Goal: Transaction & Acquisition: Purchase product/service

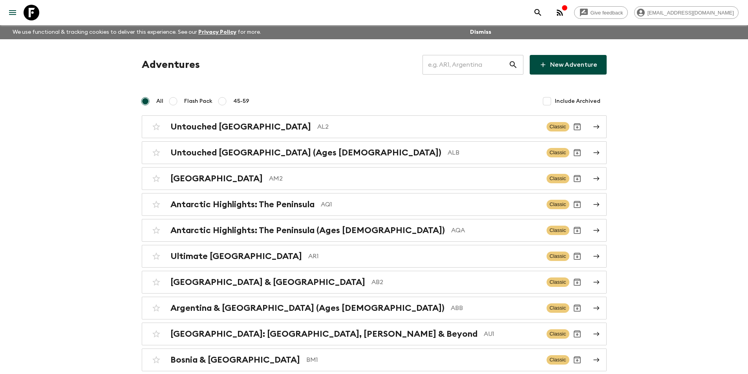
click at [450, 68] on input "text" at bounding box center [465, 65] width 86 height 22
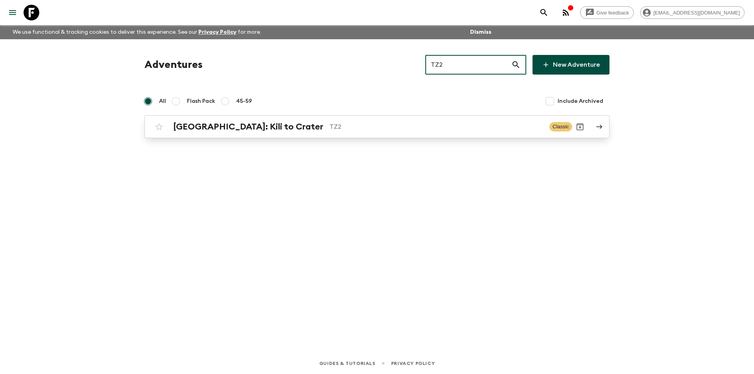
type input "TZ2"
click at [329, 128] on p "TZ2" at bounding box center [436, 126] width 214 height 9
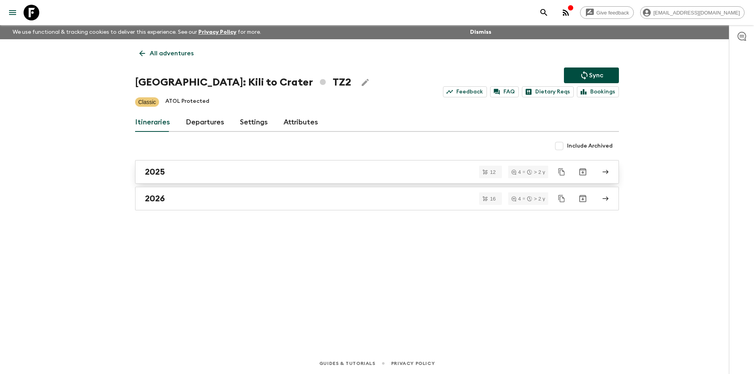
click at [245, 170] on div "2025" at bounding box center [369, 172] width 449 height 10
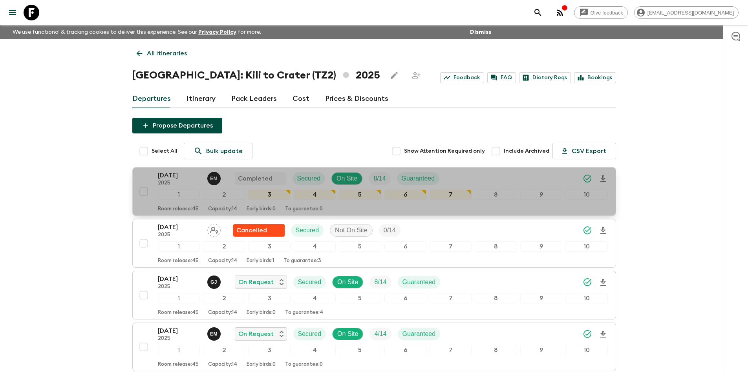
click at [170, 180] on p "2025" at bounding box center [179, 183] width 43 height 6
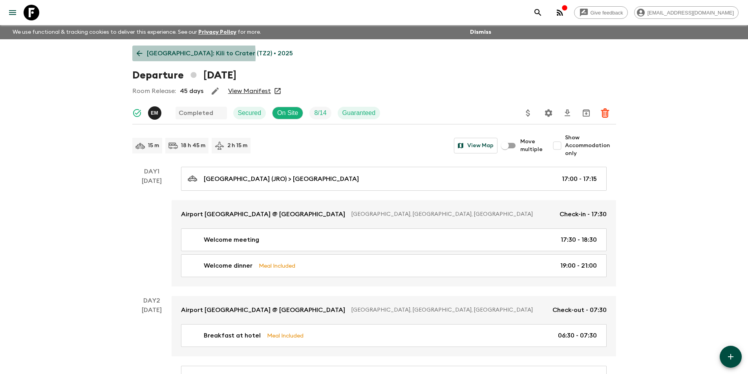
click at [135, 55] on icon at bounding box center [139, 53] width 9 height 9
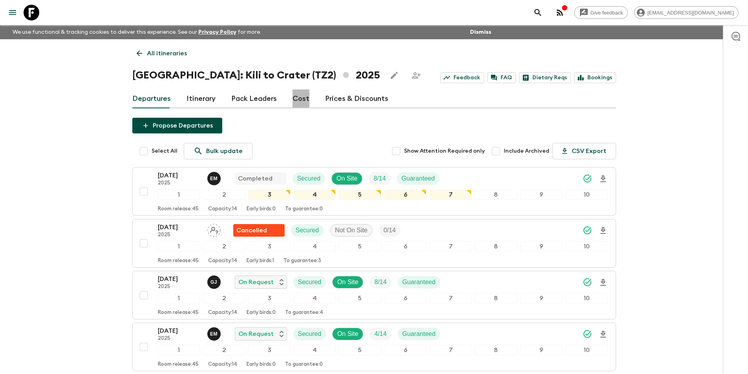
click at [294, 98] on link "Cost" at bounding box center [301, 99] width 17 height 19
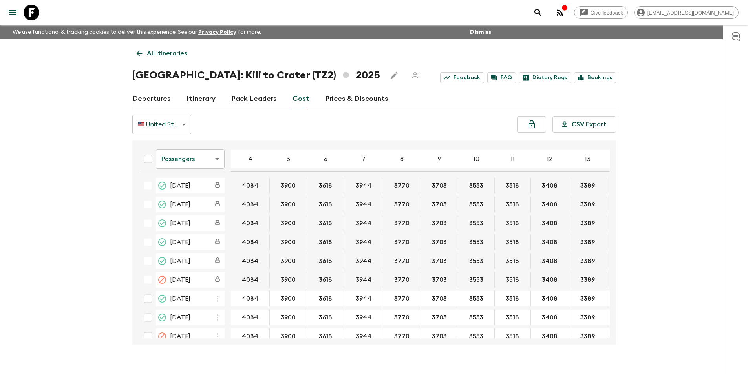
drag, startPoint x: 609, startPoint y: 221, endPoint x: 611, endPoint y: 228, distance: 7.2
click at [611, 228] on div "Passengers passengersCost ​ 4 5 6 7 8 9 10 11 12 13 14 15 16 17 18 [DATE] 4084 …" at bounding box center [374, 243] width 484 height 204
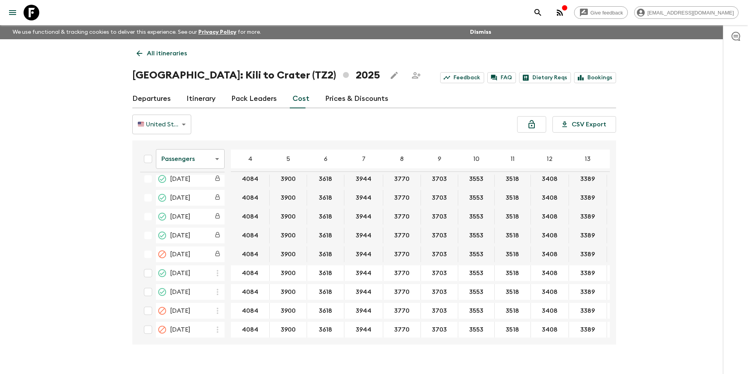
scroll to position [29, 0]
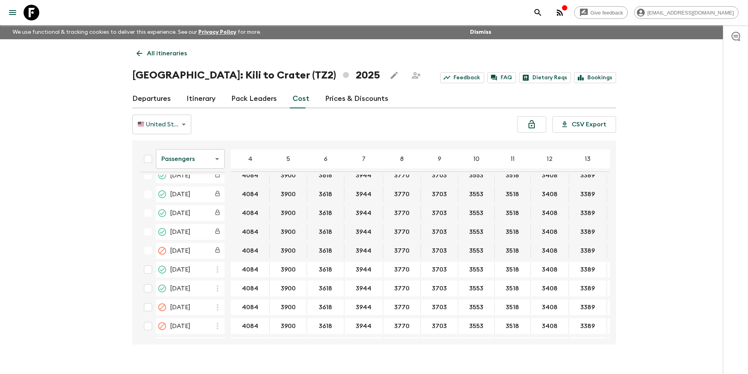
click at [190, 165] on body "Give feedback [EMAIL_ADDRESS][DOMAIN_NAME] We use functional & tracking cookies…" at bounding box center [374, 194] width 748 height 388
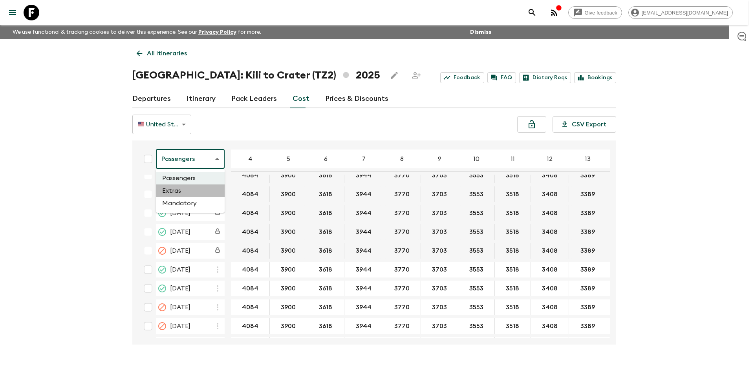
click at [188, 192] on li "Extras" at bounding box center [190, 191] width 69 height 13
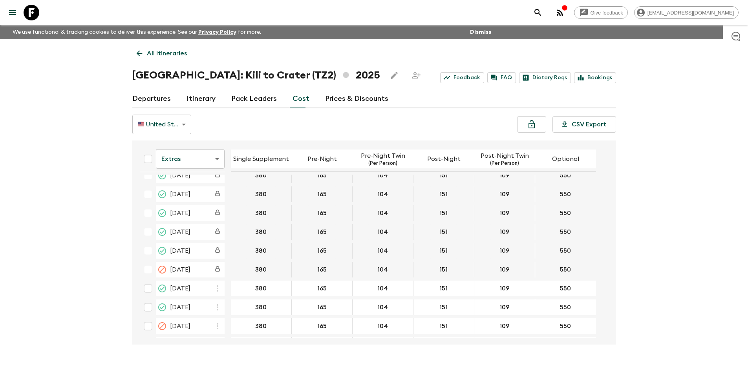
scroll to position [16, 0]
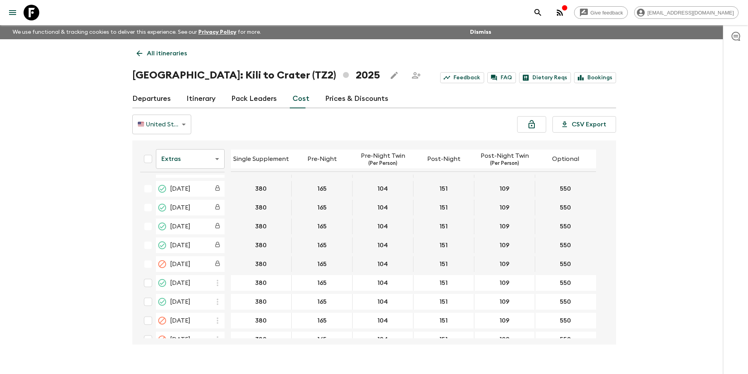
click at [191, 158] on body "Give feedback [EMAIL_ADDRESS][DOMAIN_NAME] We use functional & tracking cookies…" at bounding box center [374, 194] width 748 height 388
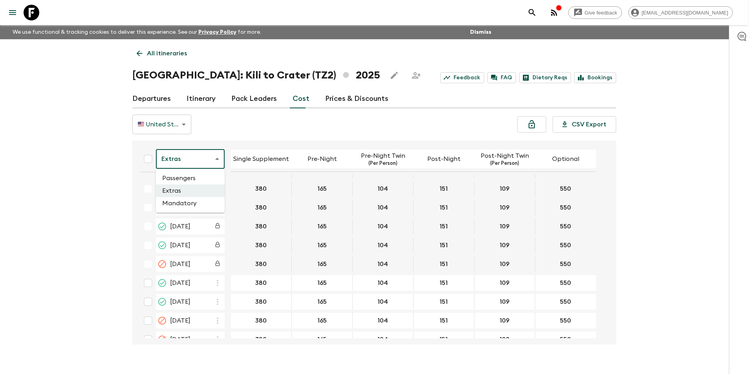
click at [182, 201] on li "Mandatory" at bounding box center [190, 203] width 69 height 13
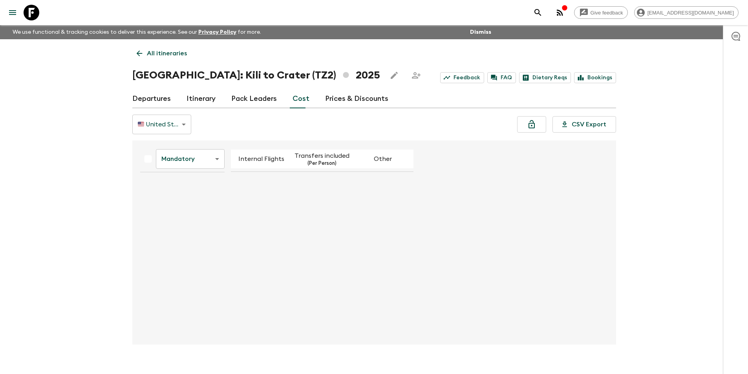
click at [198, 166] on body "Give feedback [EMAIL_ADDRESS][DOMAIN_NAME] We use functional & tracking cookies…" at bounding box center [374, 194] width 748 height 388
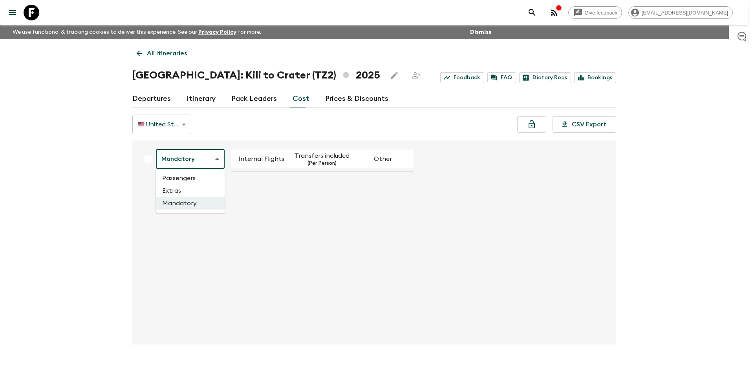
click at [196, 205] on li "Mandatory" at bounding box center [190, 203] width 69 height 13
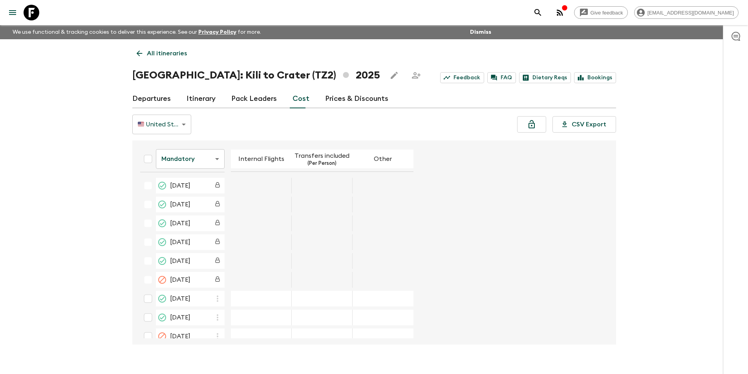
click at [167, 124] on body "Give feedback [EMAIL_ADDRESS][DOMAIN_NAME] We use functional & tracking cookies…" at bounding box center [374, 194] width 748 height 388
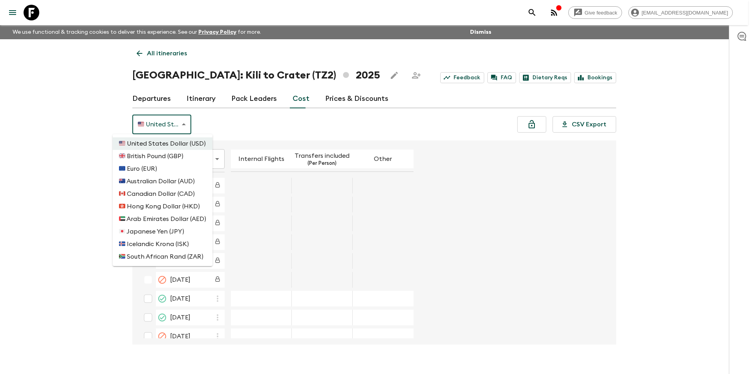
click at [66, 153] on div at bounding box center [377, 187] width 754 height 374
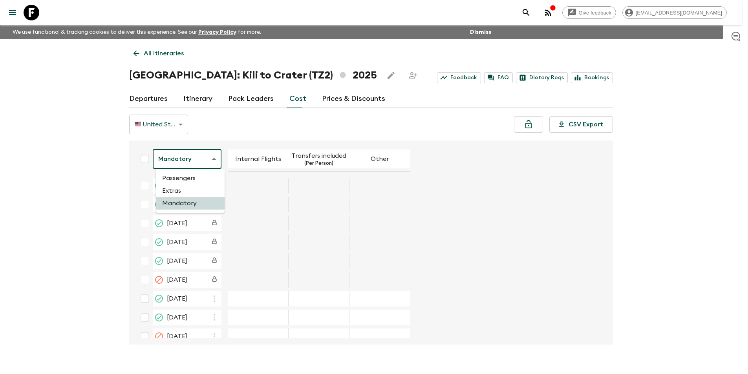
click at [190, 167] on body "Give feedback kavita@flashpack.com We use functional & tracking cookies to deli…" at bounding box center [374, 194] width 748 height 388
click at [190, 180] on li "Passengers" at bounding box center [190, 178] width 69 height 13
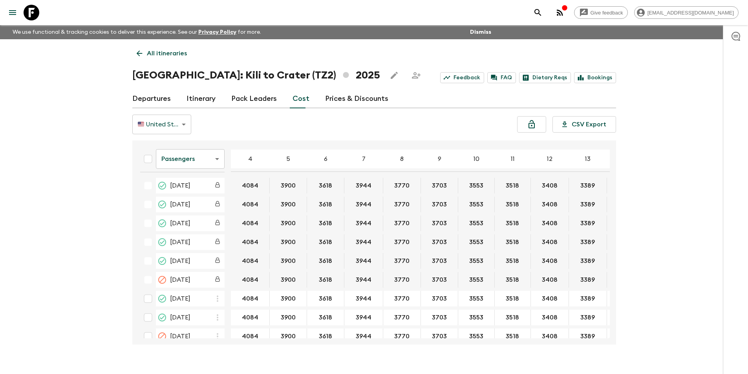
click at [187, 165] on body "Give feedback [EMAIL_ADDRESS][DOMAIN_NAME] We use functional & tracking cookies…" at bounding box center [374, 194] width 748 height 388
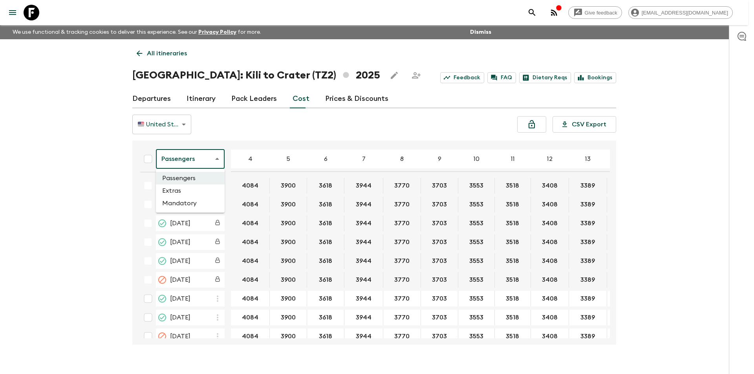
click at [183, 190] on li "Extras" at bounding box center [190, 191] width 69 height 13
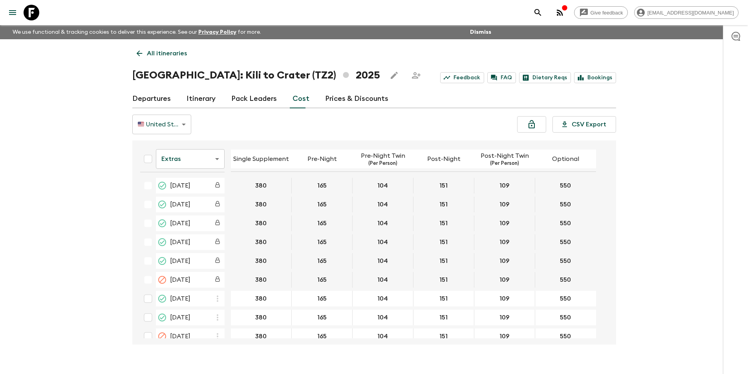
click at [29, 16] on icon at bounding box center [32, 13] width 16 height 16
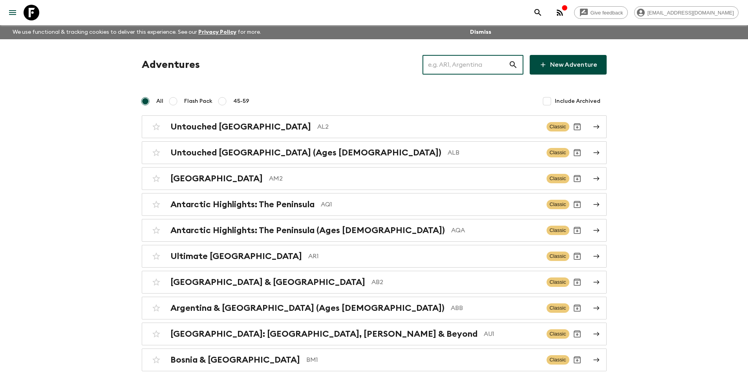
click at [442, 64] on input "text" at bounding box center [465, 65] width 86 height 22
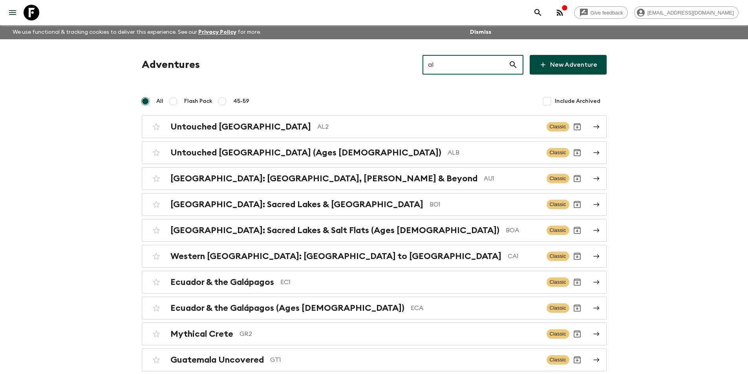
type input "al2"
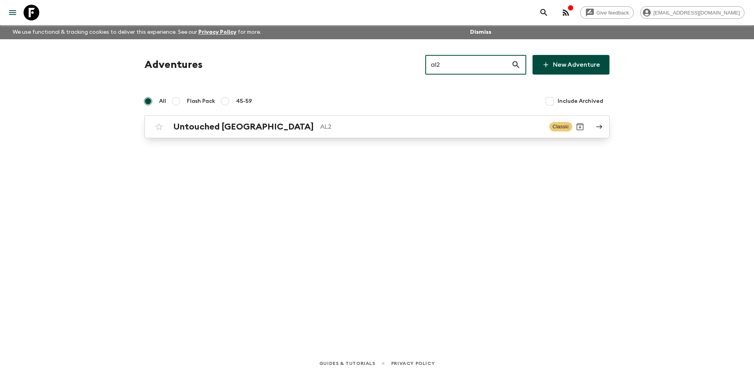
click at [433, 131] on p "AL2" at bounding box center [431, 126] width 223 height 9
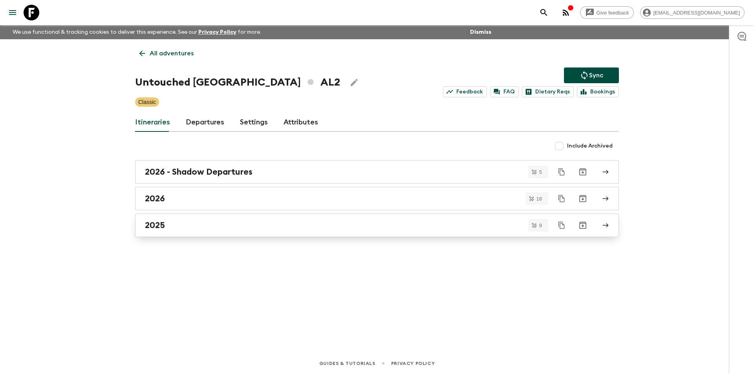
click at [168, 222] on div "2025" at bounding box center [369, 225] width 449 height 10
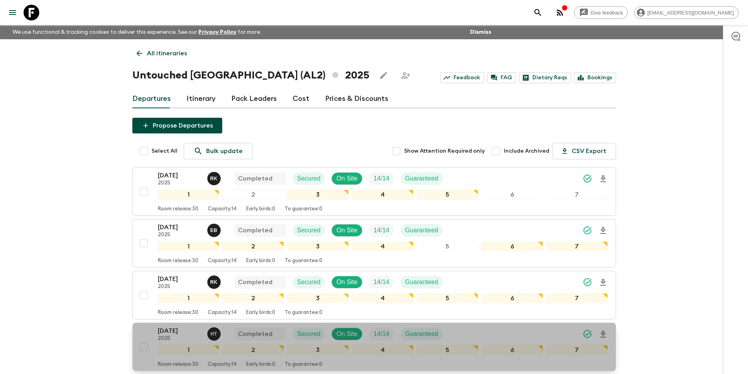
click at [157, 333] on div "31 Aug 2025 2025 H T Completed Secured On Site 14 / 14 Guaranteed 1 2 3 4 5 6 7…" at bounding box center [372, 347] width 472 height 42
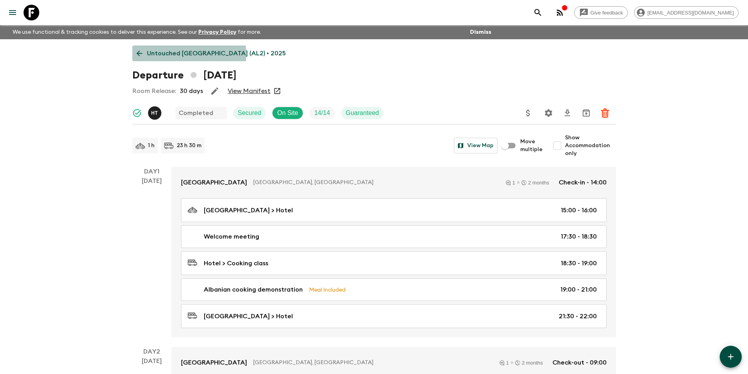
click at [134, 55] on link "Untouched Albania (AL2) • 2025" at bounding box center [211, 54] width 158 height 16
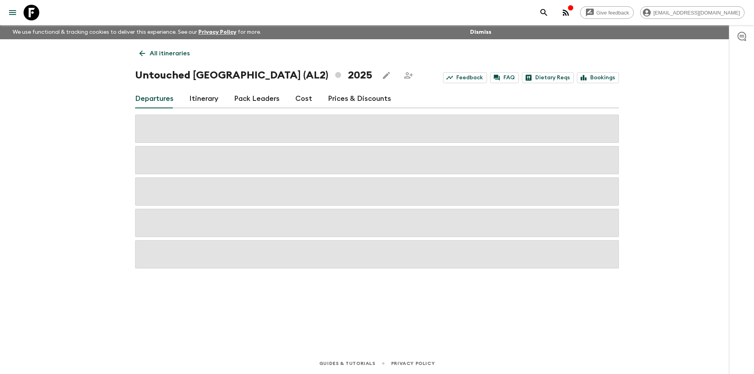
click at [301, 101] on link "Cost" at bounding box center [303, 99] width 17 height 19
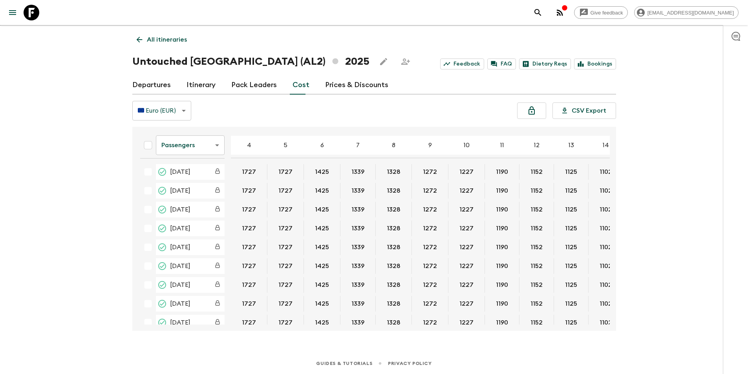
scroll to position [276, 0]
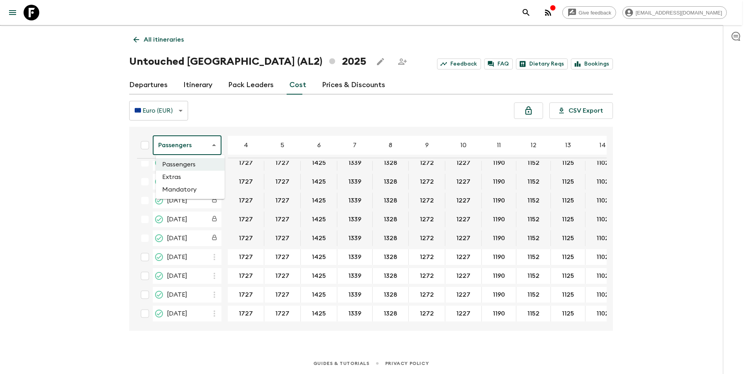
click at [181, 146] on body "Give feedback kavita@flashpack.com We use functional & tracking cookies to deli…" at bounding box center [374, 180] width 748 height 388
click at [181, 176] on li "Extras" at bounding box center [190, 177] width 69 height 13
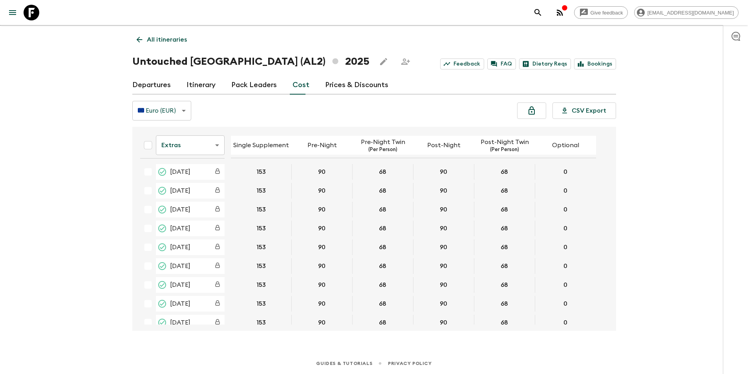
scroll to position [196, 0]
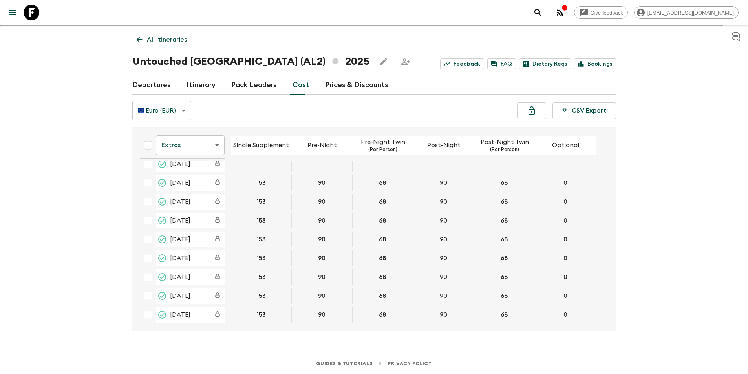
click at [38, 15] on icon at bounding box center [32, 13] width 16 height 16
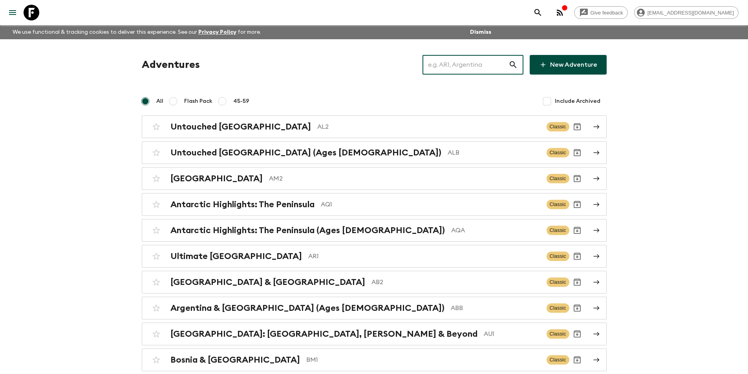
click at [463, 69] on input "text" at bounding box center [465, 65] width 86 height 22
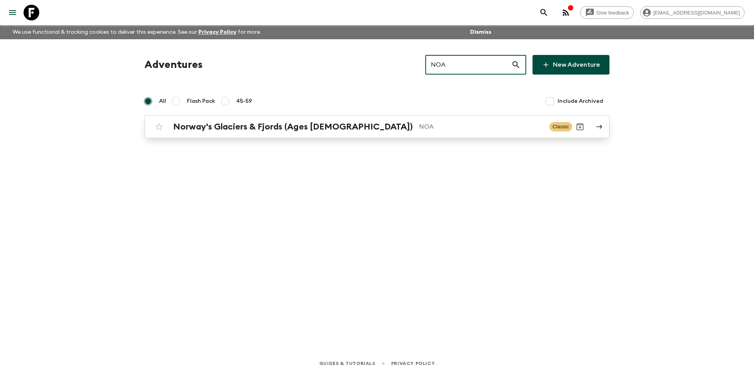
type input "NOA"
click at [414, 137] on link "Norway's Glaciers & Fjords (Ages 45-59) NOA Classic" at bounding box center [376, 126] width 465 height 23
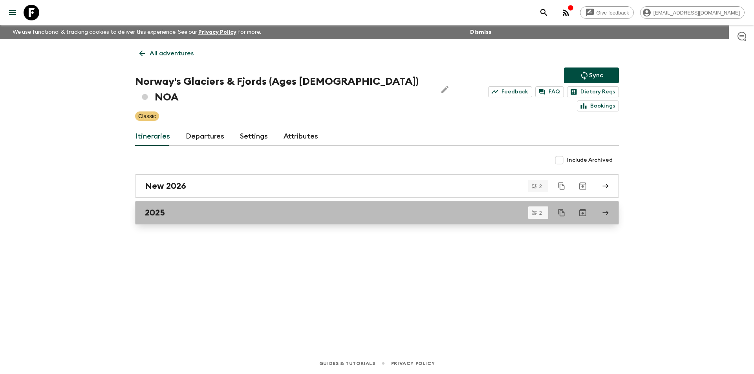
click at [175, 205] on link "2025" at bounding box center [377, 213] width 484 height 24
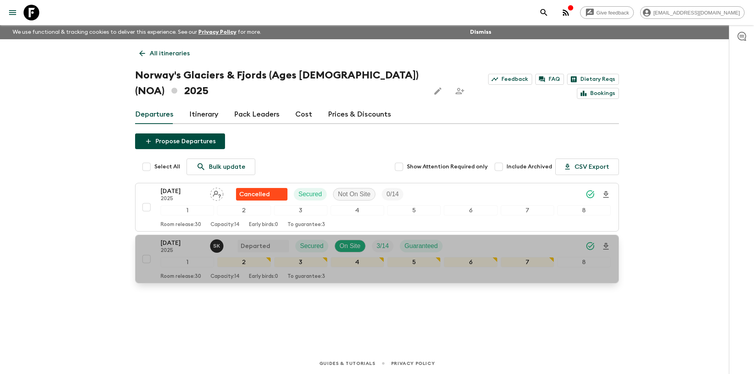
click at [198, 246] on p "06 Sep 2025" at bounding box center [182, 242] width 43 height 9
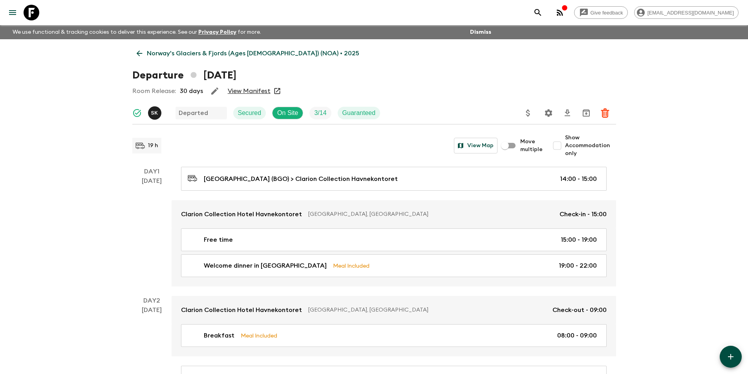
click at [133, 56] on link "Norway's Glaciers & Fjords (Ages 45-59) (NOA) • 2025" at bounding box center [247, 54] width 231 height 16
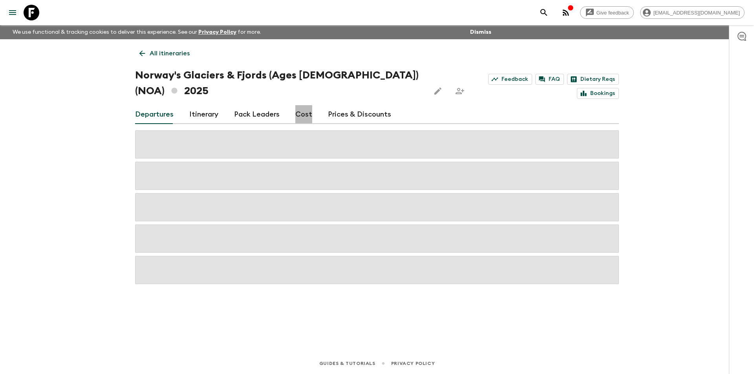
click at [300, 115] on link "Cost" at bounding box center [303, 114] width 17 height 19
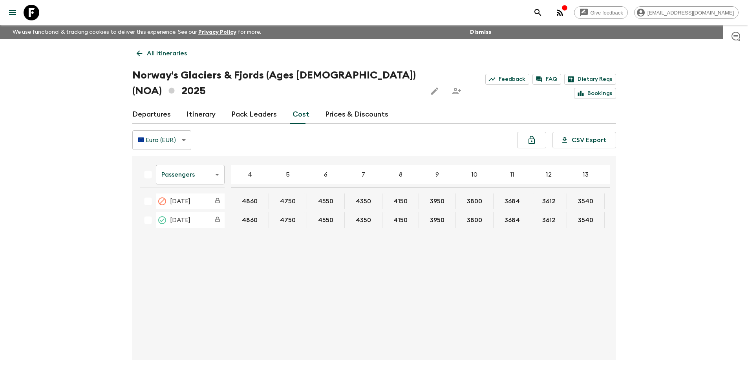
click at [214, 178] on body "Give feedback kavita@flashpack.com We use functional & tracking cookies to deli…" at bounding box center [374, 202] width 748 height 404
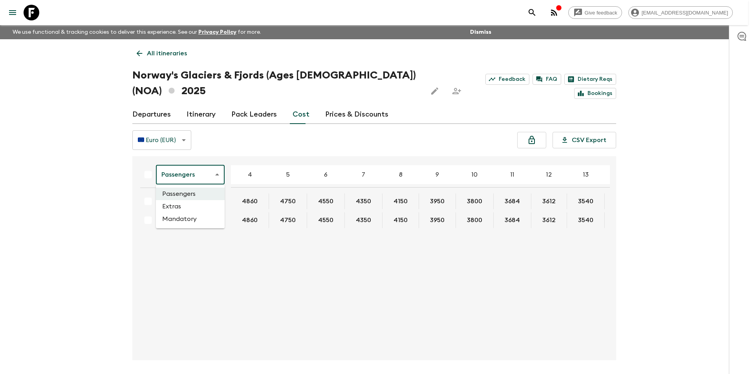
click at [188, 209] on li "Extras" at bounding box center [190, 206] width 69 height 13
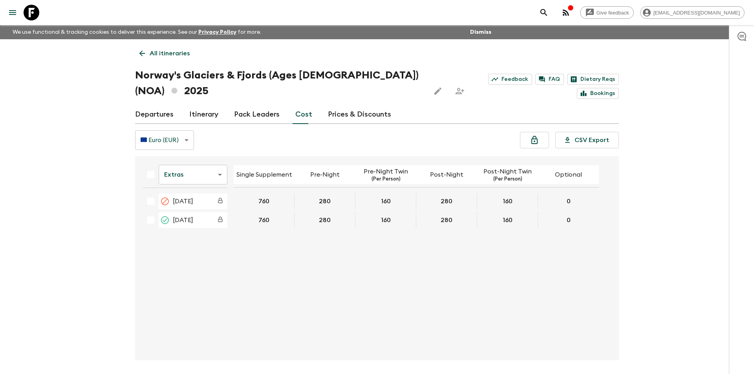
click at [201, 172] on body "Give feedback kavita@flashpack.com We use functional & tracking cookies to deli…" at bounding box center [377, 202] width 754 height 404
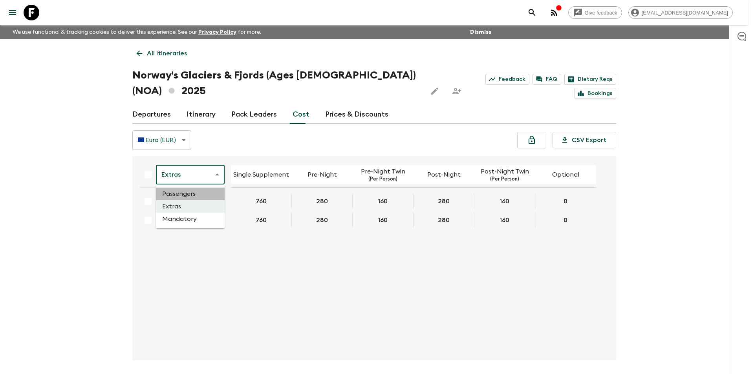
click at [187, 195] on li "Passengers" at bounding box center [190, 194] width 69 height 13
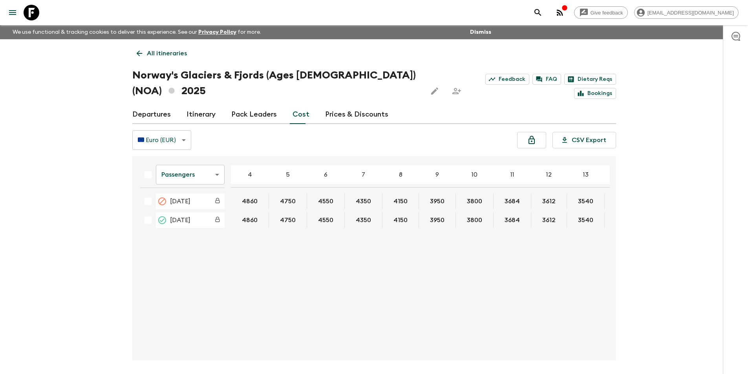
click at [190, 177] on body "Give feedback kavita@flashpack.com We use functional & tracking cookies to deli…" at bounding box center [374, 202] width 748 height 404
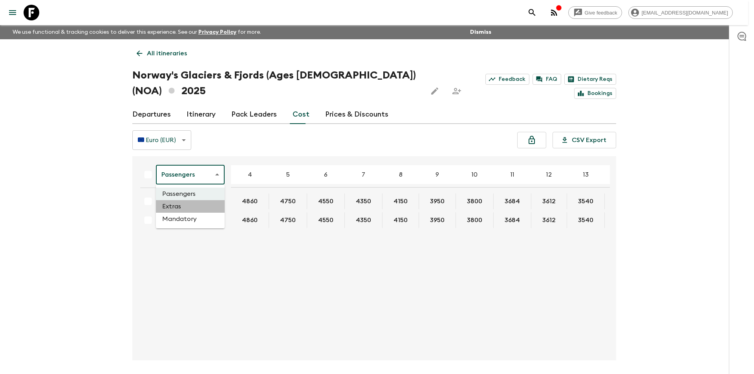
click at [194, 209] on li "Extras" at bounding box center [190, 206] width 69 height 13
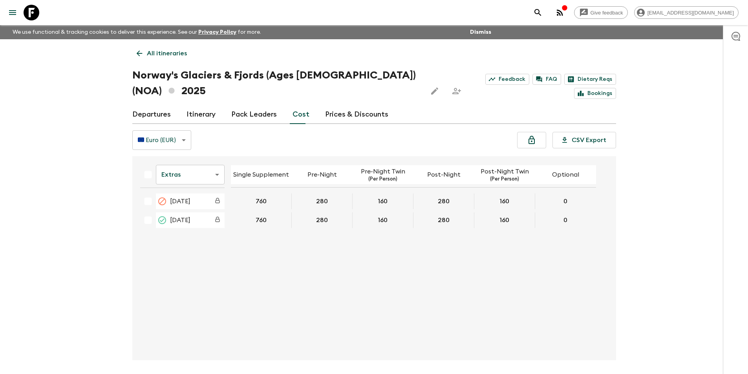
click at [31, 14] on icon at bounding box center [32, 13] width 16 height 16
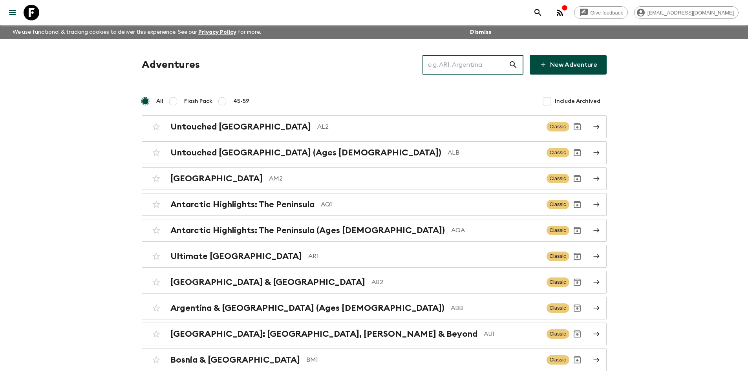
click at [444, 68] on input "text" at bounding box center [465, 65] width 86 height 22
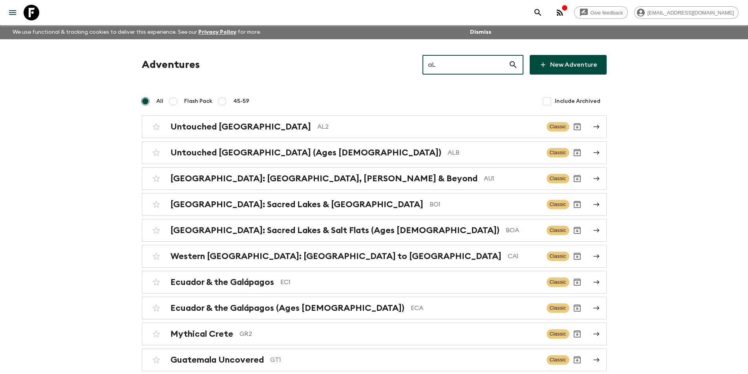
type input "a"
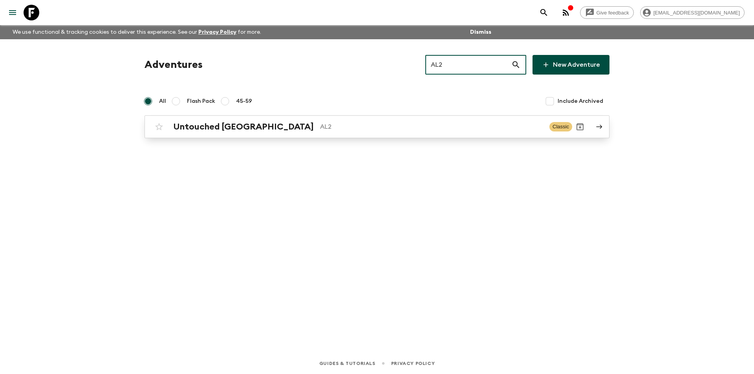
type input "AL2"
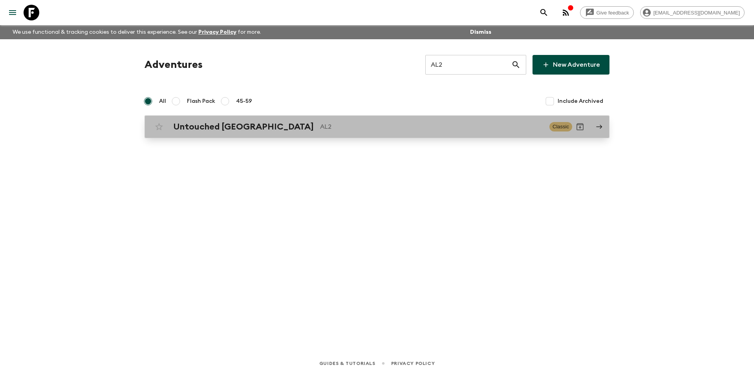
click at [454, 123] on p "AL2" at bounding box center [431, 126] width 223 height 9
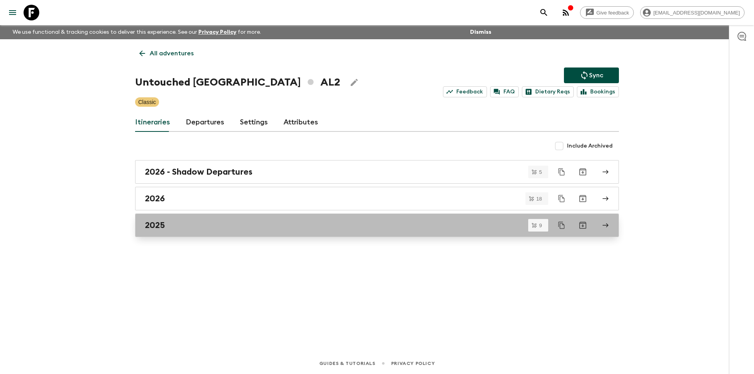
click at [237, 223] on div "2025" at bounding box center [369, 225] width 449 height 10
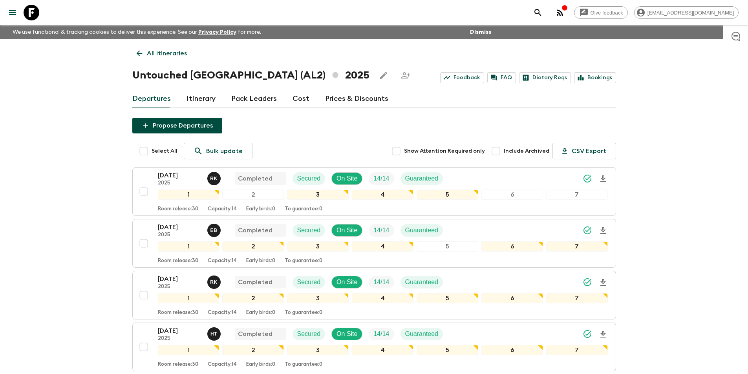
scroll to position [328, 0]
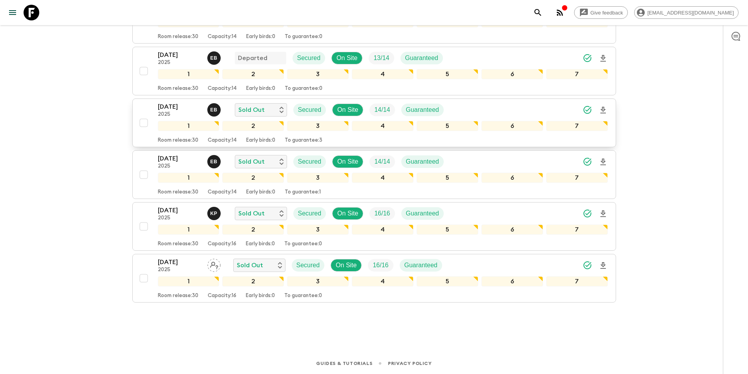
click at [166, 101] on button "14 Sep 2025 2025 E B Sold Out Secured On Site 14 / 14 Guaranteed 1 2 3 4 5 6 7 …" at bounding box center [374, 123] width 484 height 49
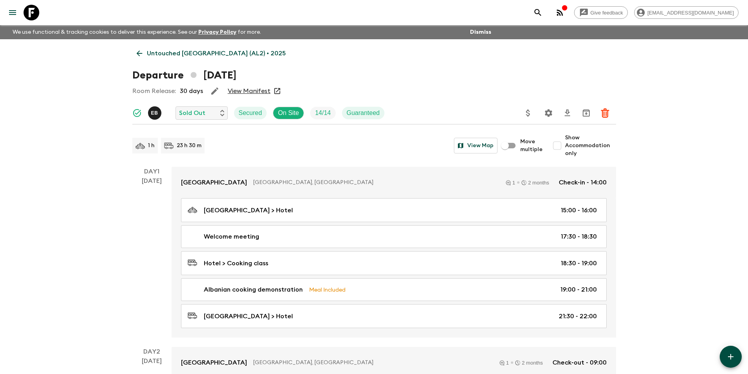
click at [140, 52] on icon at bounding box center [139, 53] width 9 height 9
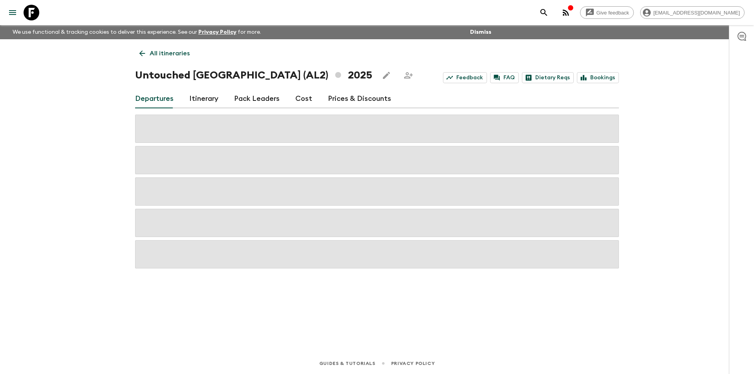
click at [288, 98] on div "Departures Itinerary Pack Leaders Cost Prices & Discounts" at bounding box center [377, 99] width 484 height 19
drag, startPoint x: 291, startPoint y: 98, endPoint x: 290, endPoint y: 105, distance: 6.9
click at [293, 98] on div "Departures Itinerary Pack Leaders Cost Prices & Discounts" at bounding box center [377, 99] width 484 height 19
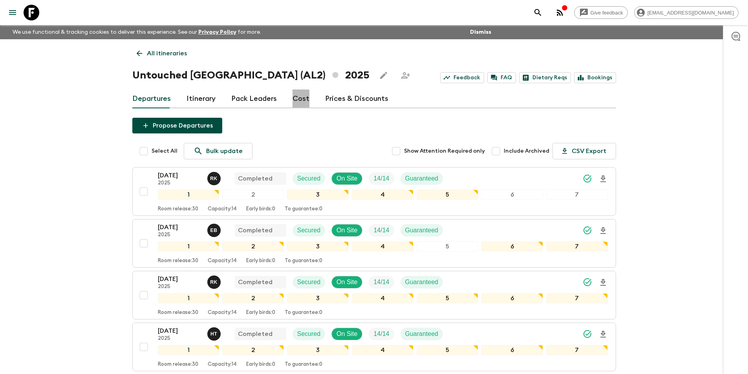
click at [296, 101] on link "Cost" at bounding box center [301, 99] width 17 height 19
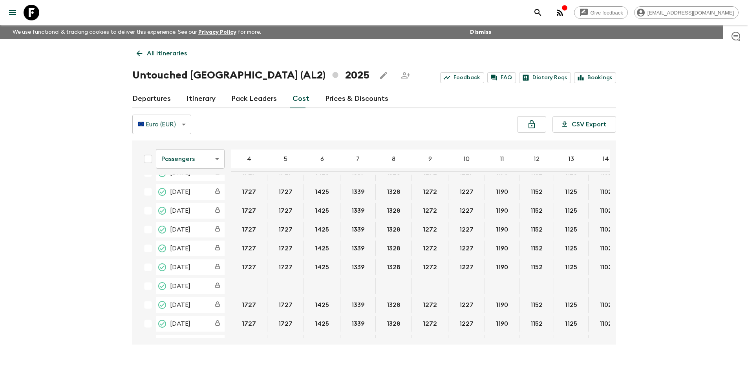
scroll to position [100, 0]
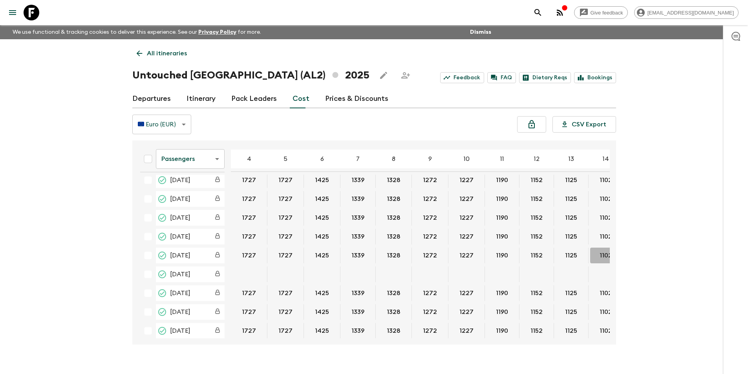
click at [605, 248] on button "1102" at bounding box center [605, 256] width 31 height 16
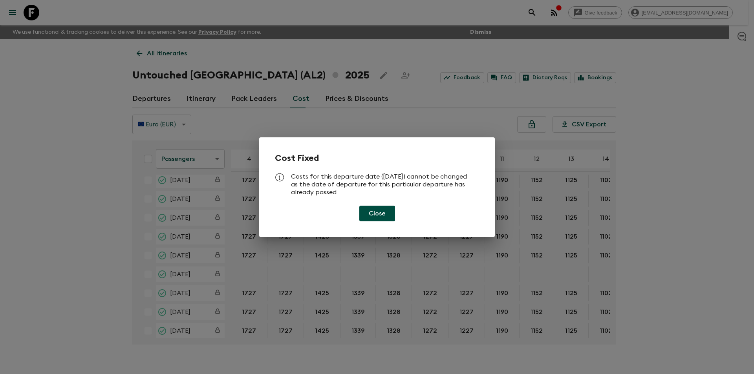
click at [692, 240] on div "Cost Fixed Costs for this departure date (10 Jul 2025) cannot be changed as the…" at bounding box center [377, 187] width 754 height 374
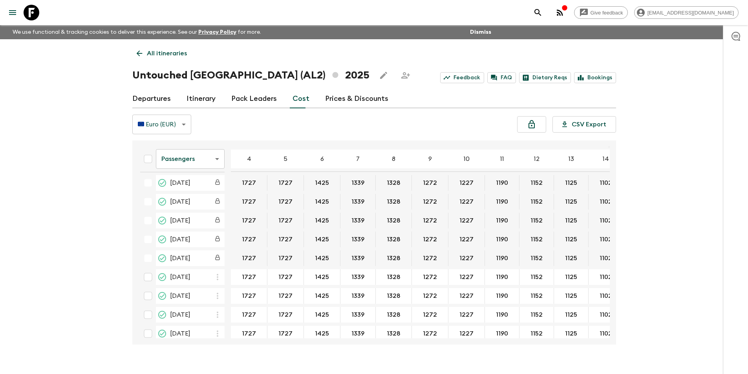
scroll to position [276, 0]
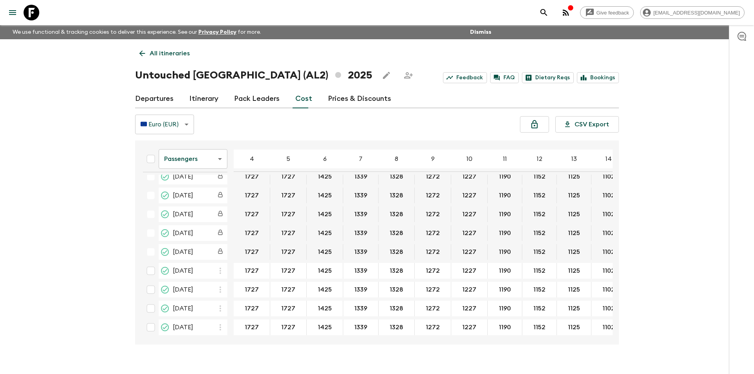
click at [194, 163] on body "Give feedback kavita@flashpack.com We use functional & tracking cookies to deli…" at bounding box center [377, 194] width 754 height 388
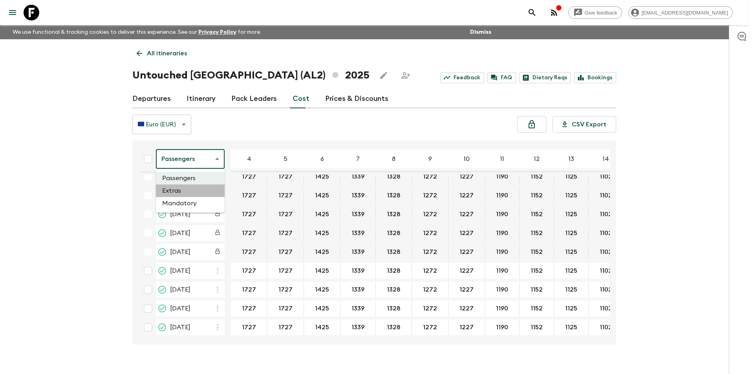
click at [196, 194] on li "Extras" at bounding box center [190, 191] width 69 height 13
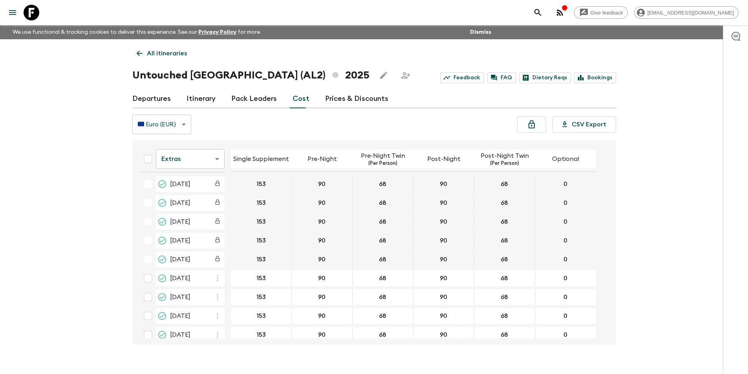
scroll to position [273, 0]
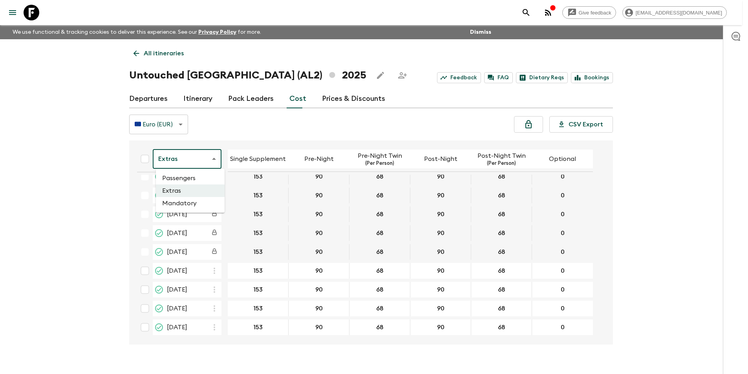
click at [198, 161] on body "Give feedback kavita@flashpack.com We use functional & tracking cookies to deli…" at bounding box center [374, 194] width 748 height 388
click at [198, 180] on li "Passengers" at bounding box center [190, 178] width 69 height 13
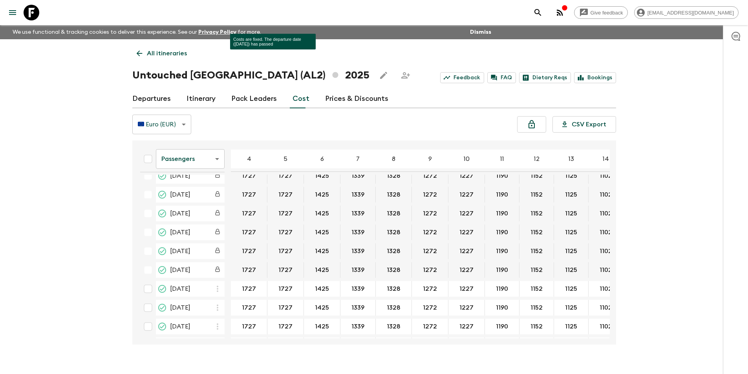
scroll to position [276, 0]
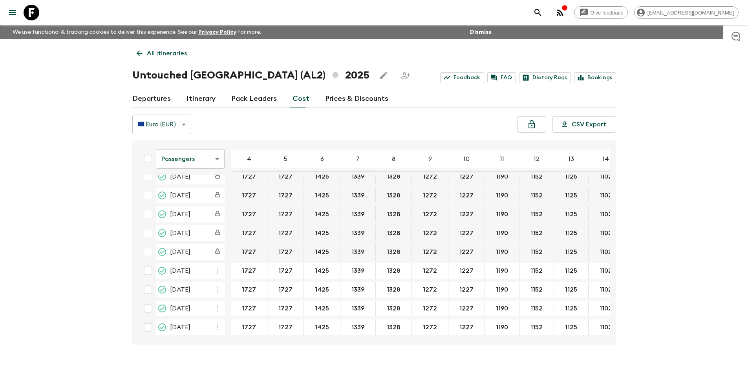
click at [23, 10] on link at bounding box center [31, 13] width 22 height 22
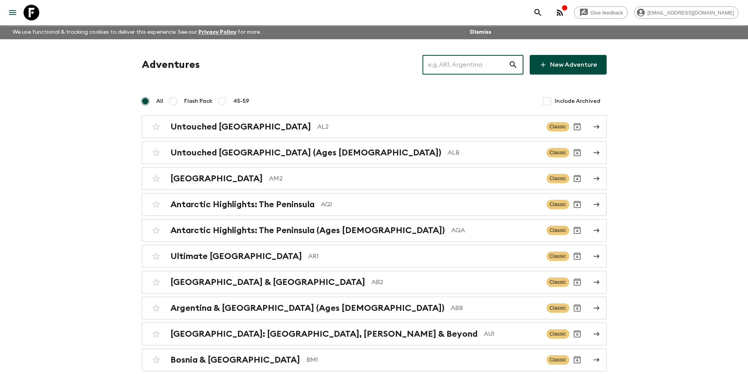
click at [489, 63] on input "text" at bounding box center [465, 65] width 86 height 22
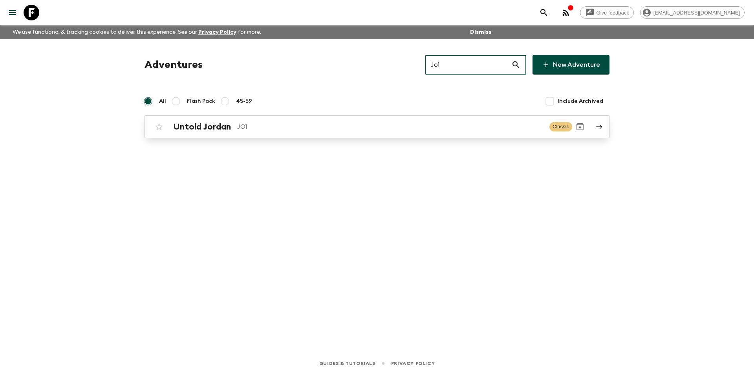
type input "Jo1"
click at [334, 132] on div "Untold Jordan JO1 Classic" at bounding box center [361, 127] width 421 height 16
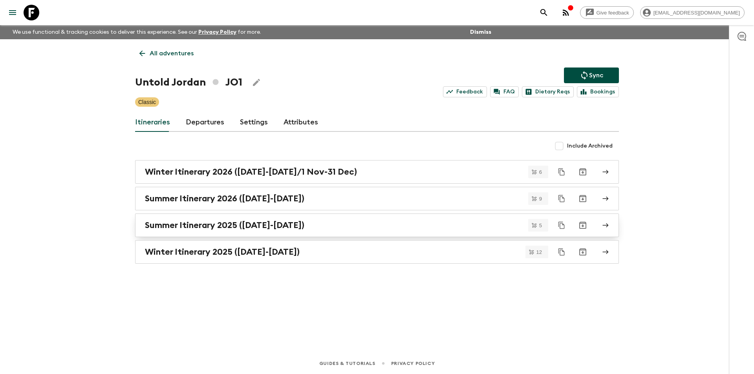
click at [311, 223] on div "Summer Itinerary 2025 (1 May-31 Oct)" at bounding box center [369, 225] width 449 height 10
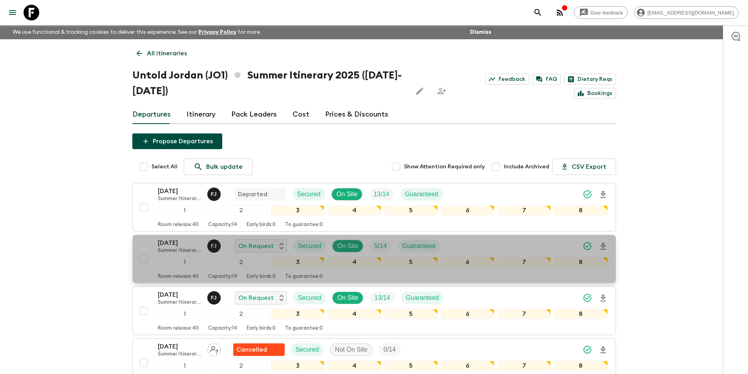
click at [186, 250] on p "Summer Itinerary 2025 (1 May-31 Oct)" at bounding box center [179, 251] width 43 height 6
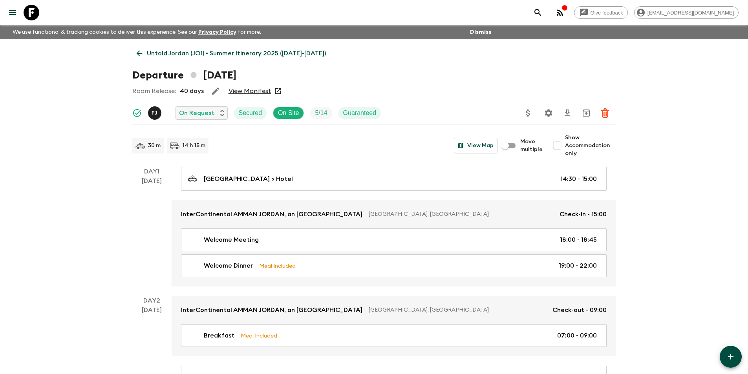
click at [132, 53] on link "Untold Jordan (JO1) • Summer Itinerary 2025 (1 May-31 Oct)" at bounding box center [231, 54] width 198 height 16
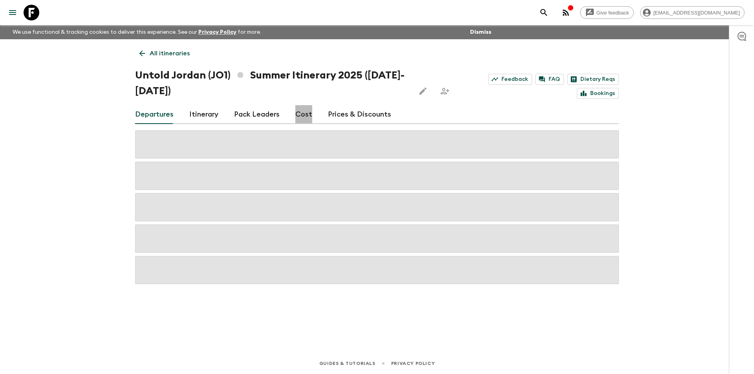
click at [302, 113] on link "Cost" at bounding box center [303, 114] width 17 height 19
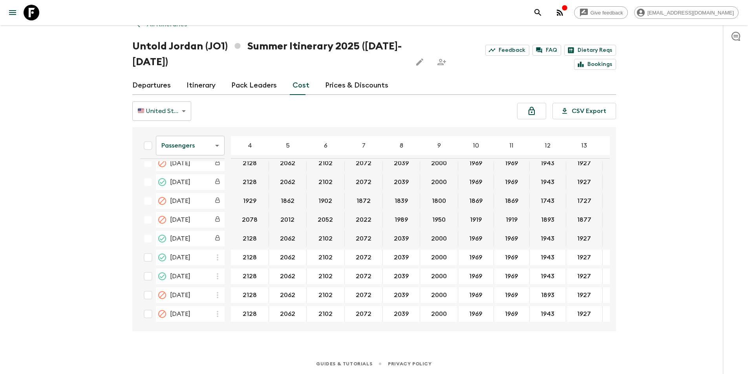
scroll to position [29, 0]
click at [204, 145] on body "Give feedback kavita@flashpack.com We use functional & tracking cookies to deli…" at bounding box center [377, 173] width 754 height 404
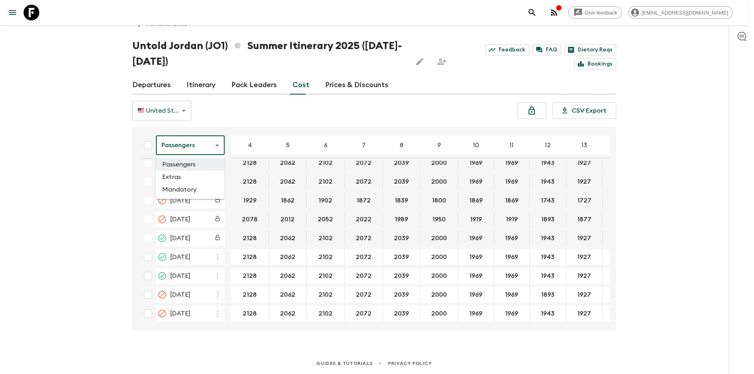
click at [188, 177] on li "Extras" at bounding box center [190, 177] width 69 height 13
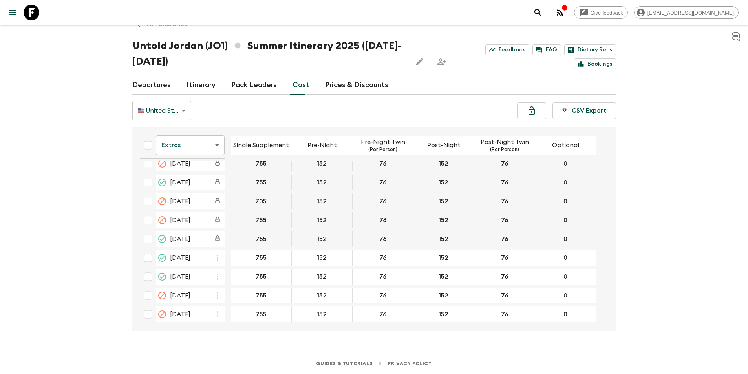
scroll to position [838, 0]
click at [199, 151] on body "Give feedback kavita@flashpack.com We use functional & tracking cookies to deli…" at bounding box center [374, 173] width 748 height 404
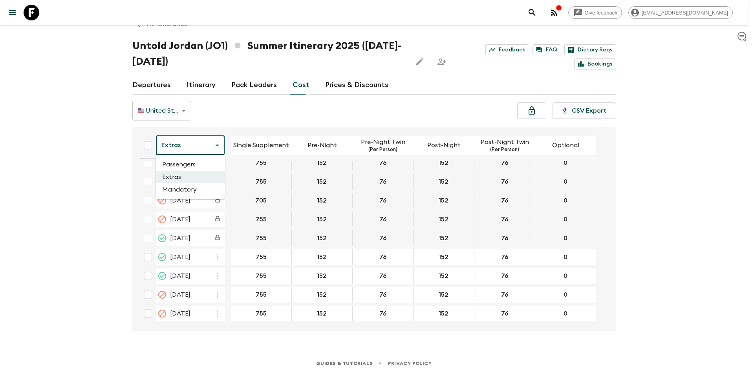
click at [198, 168] on li "Passengers" at bounding box center [190, 164] width 69 height 13
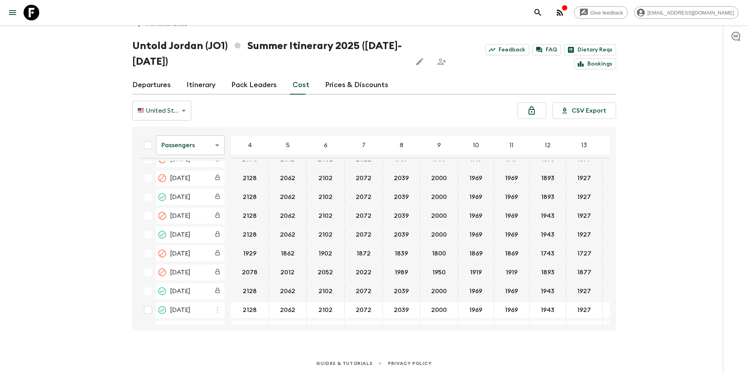
scroll to position [841, 0]
